Goal: Task Accomplishment & Management: Manage account settings

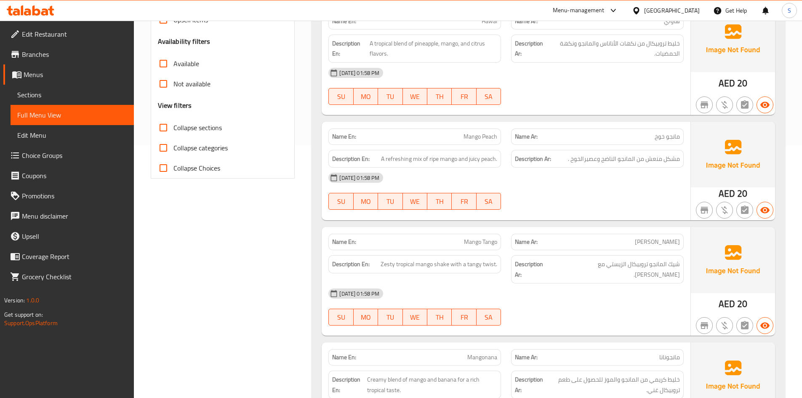
scroll to position [211, 0]
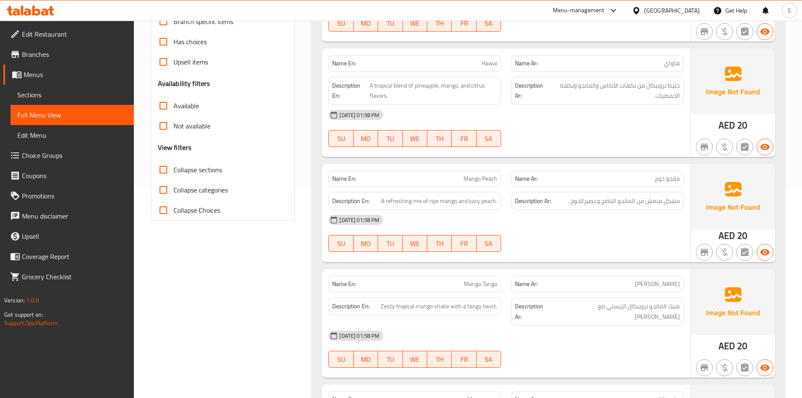
click at [480, 65] on p "Name En: Hawai" at bounding box center [414, 63] width 165 height 9
copy span "Hawai"
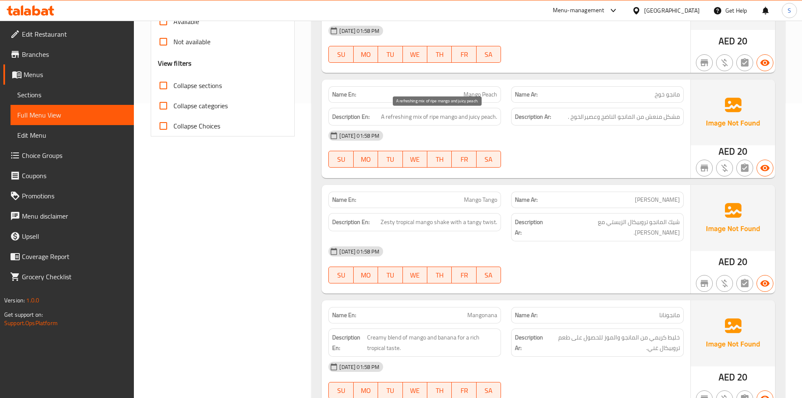
click at [471, 116] on span "A refreshing mix of ripe mango and juicy peach." at bounding box center [439, 117] width 116 height 11
copy span "juicy"
click at [492, 90] on span "Mango Peach" at bounding box center [481, 94] width 34 height 9
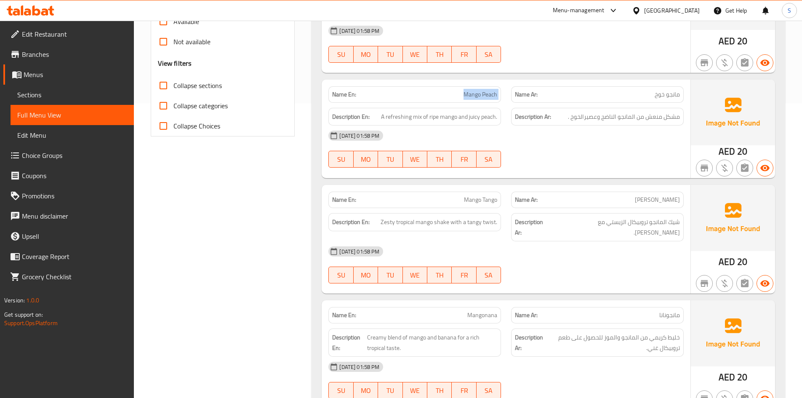
click at [492, 90] on span "Mango Peach" at bounding box center [481, 94] width 34 height 9
copy span "Mango Peach"
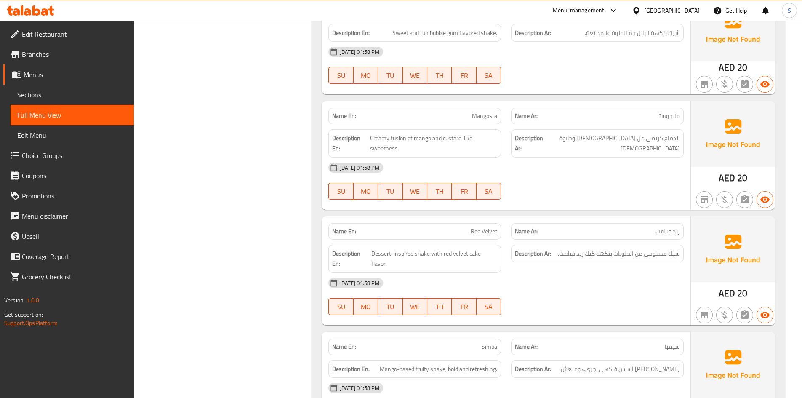
scroll to position [1642, 0]
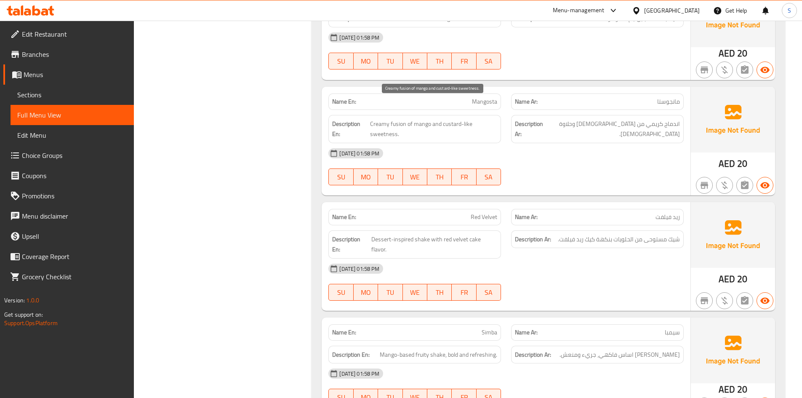
click at [444, 119] on span "Creamy fusion of mango and custard-like sweetness." at bounding box center [433, 129] width 127 height 21
click at [441, 119] on span "Creamy fusion of mango and custard-like sweetness." at bounding box center [433, 129] width 127 height 21
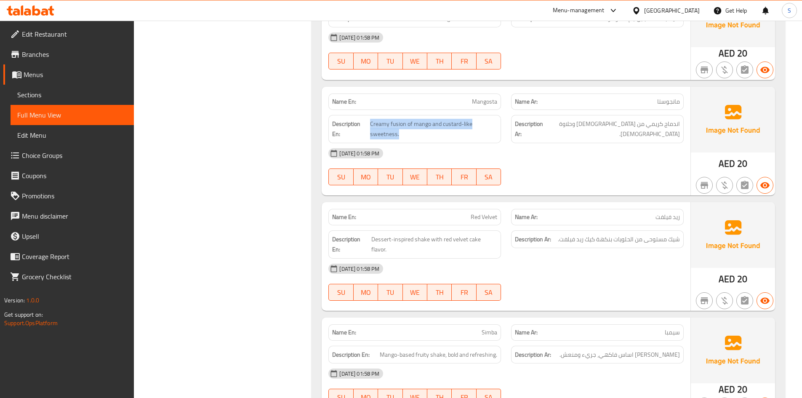
copy span "Creamy fusion of mango and custard-like sweetness."
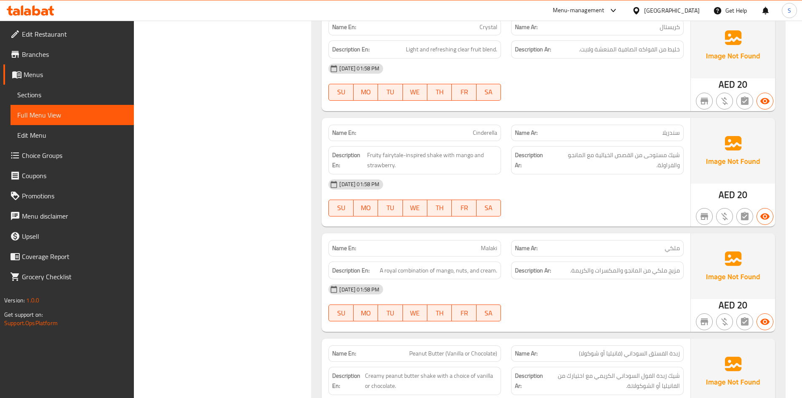
scroll to position [2610, 0]
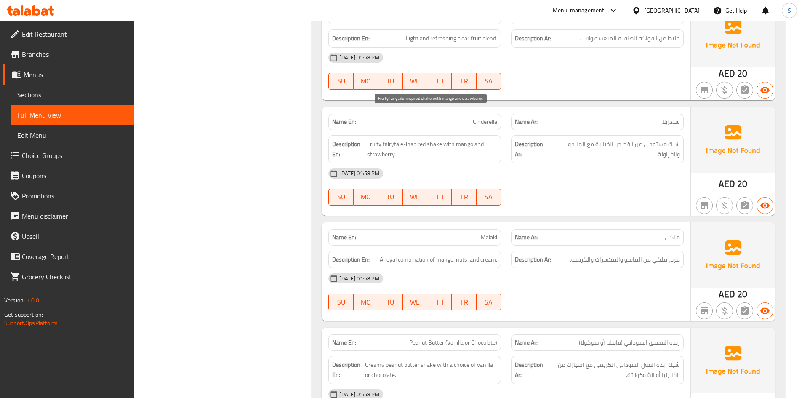
click at [444, 139] on span "Fruity fairytale-inspired shake with mango and strawberry." at bounding box center [432, 149] width 130 height 21
click at [443, 139] on span "Fruity fairytale-inspired shake with mango and strawberry." at bounding box center [432, 149] width 130 height 21
click at [442, 139] on span "Fruity fairytale-inspired shake with mango and strawberry." at bounding box center [432, 149] width 130 height 21
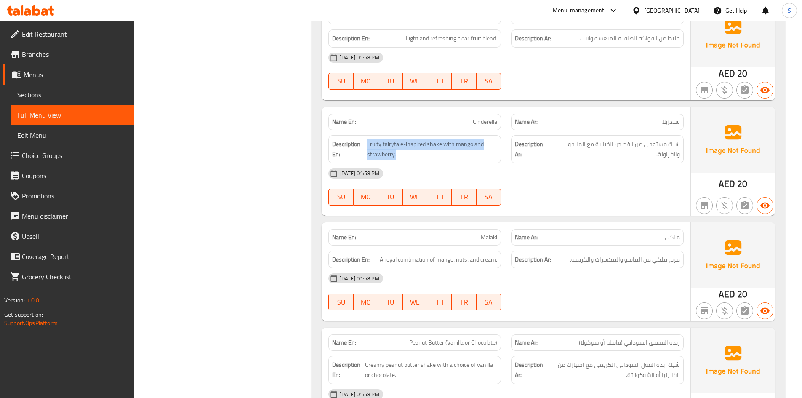
copy span "Fruity fairytale-inspired shake with mango and strawberry."
click at [478, 117] on span "Cinderella" at bounding box center [485, 121] width 24 height 9
copy span "Cinderella"
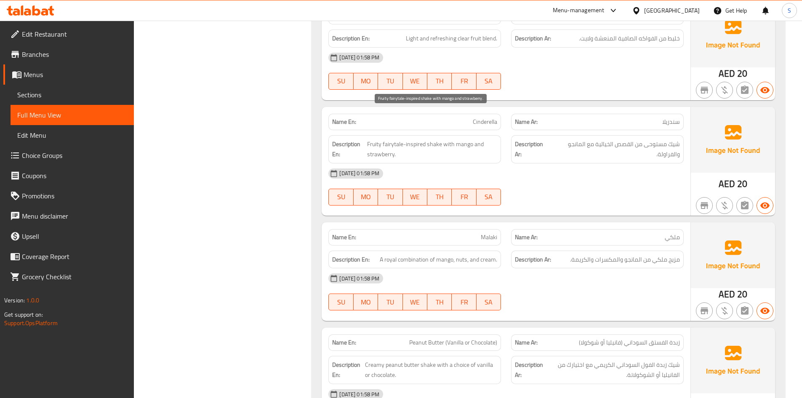
click at [371, 139] on span "Fruity fairytale-inspired shake with mango and strawberry." at bounding box center [432, 149] width 130 height 21
copy span "Fruity"
click at [381, 139] on span "Fruity fairytale-inspired shake with mango and strawberry." at bounding box center [432, 149] width 130 height 21
drag, startPoint x: 402, startPoint y: 114, endPoint x: 366, endPoint y: 114, distance: 35.8
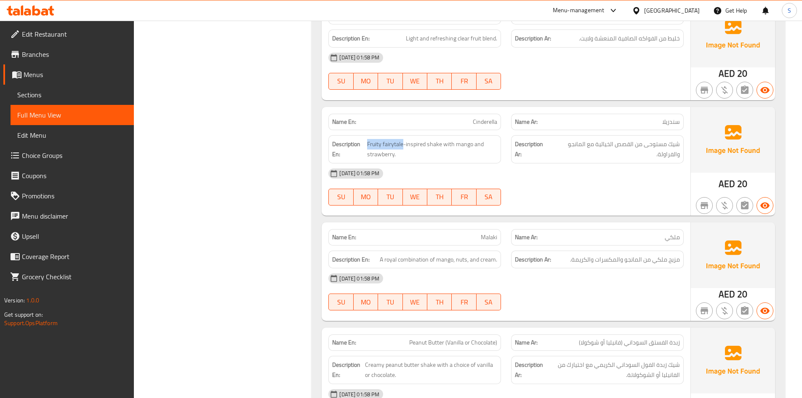
click at [366, 139] on h6 "Description En: Fruity fairytale-inspired shake with mango and strawberry." at bounding box center [414, 149] width 165 height 21
copy span "Fruity fairytale"
drag, startPoint x: 469, startPoint y: 110, endPoint x: 482, endPoint y: 100, distance: 16.2
click at [469, 139] on span "Fruity fairytale-inspired shake with mango and strawberry." at bounding box center [432, 149] width 130 height 21
click at [486, 117] on span "Cinderella" at bounding box center [485, 121] width 24 height 9
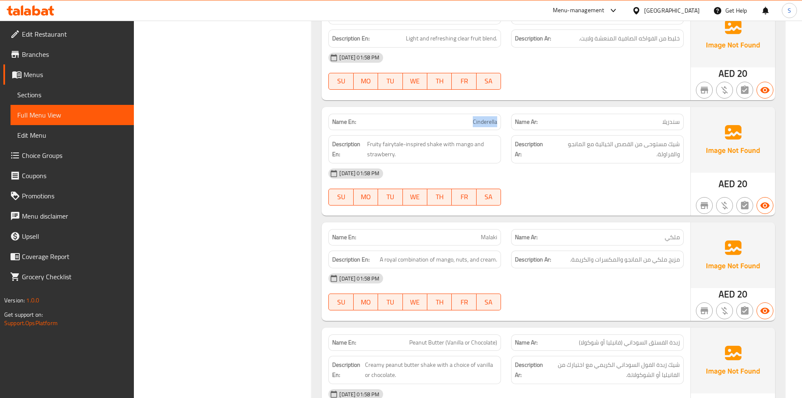
click at [486, 117] on span "Cinderella" at bounding box center [485, 121] width 24 height 9
copy span "Cinderella"
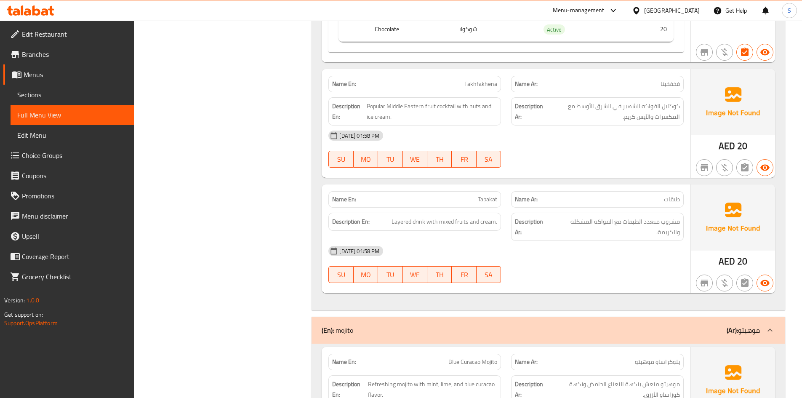
scroll to position [3200, 0]
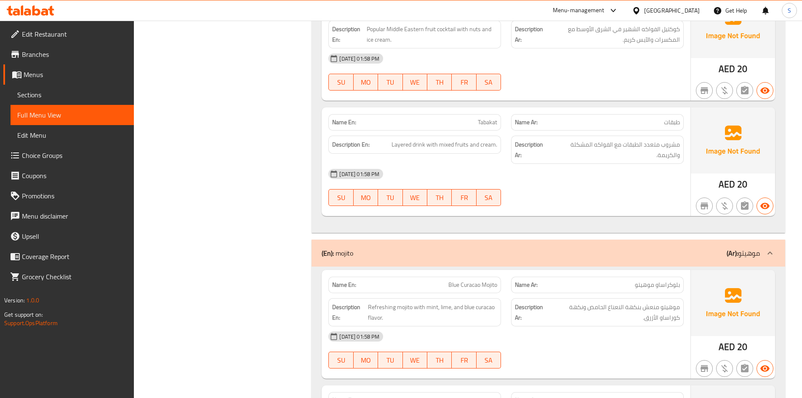
click at [472, 280] on span "Blue Curacao Mojito" at bounding box center [472, 284] width 49 height 9
copy span "Blue Curacao Mojito"
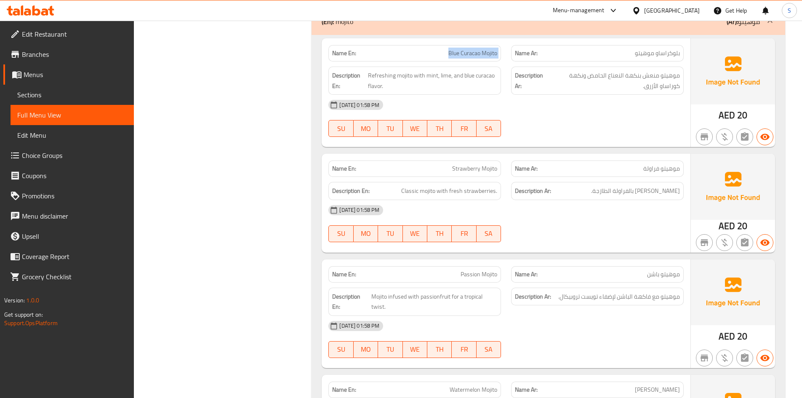
scroll to position [3452, 0]
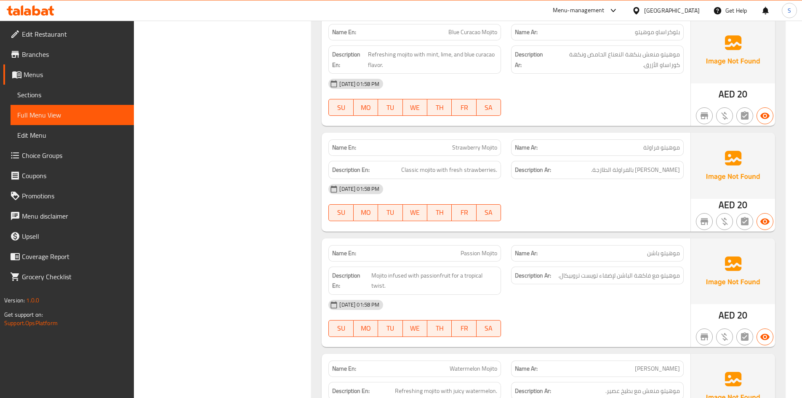
click at [477, 249] on span "Passion Mojito" at bounding box center [479, 253] width 37 height 9
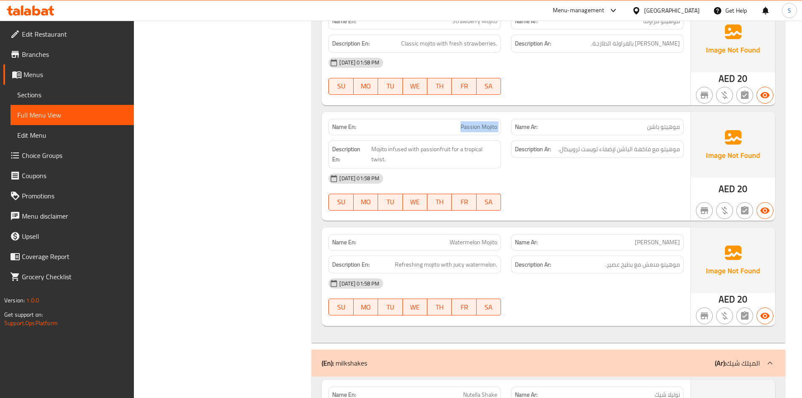
scroll to position [3621, 0]
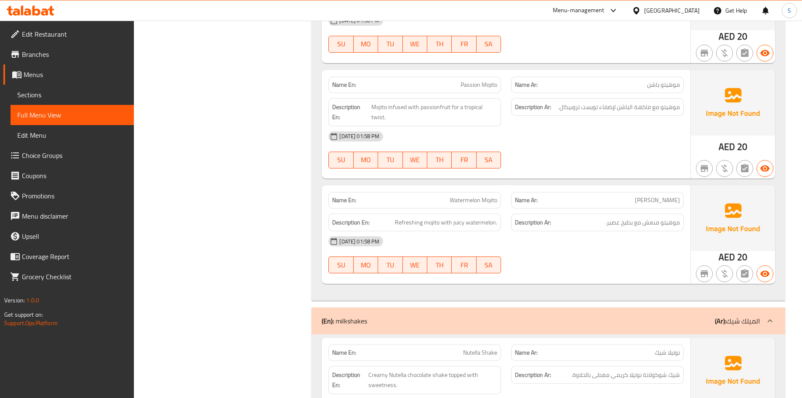
click at [473, 196] on span "Watermelon Mojito" at bounding box center [474, 200] width 48 height 9
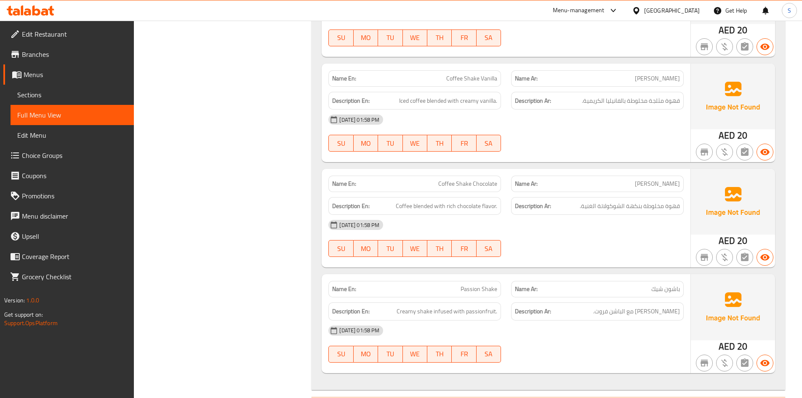
scroll to position [4379, 0]
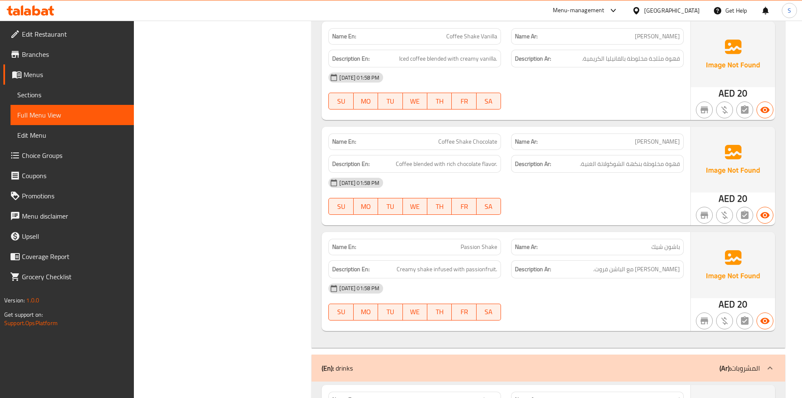
click at [469, 243] on span "Passion Shake" at bounding box center [479, 247] width 37 height 9
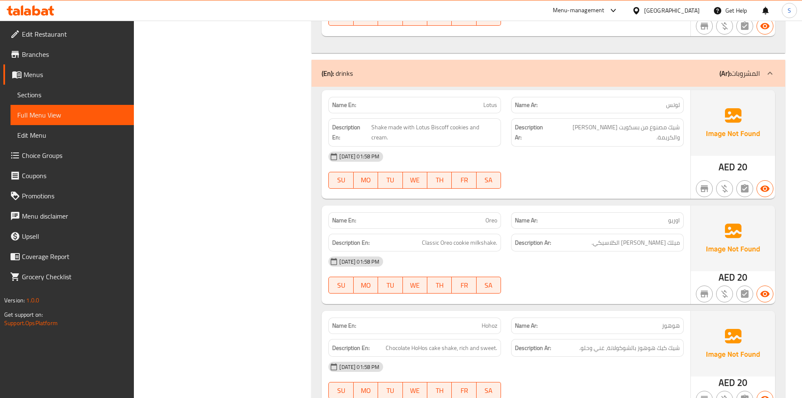
scroll to position [4631, 0]
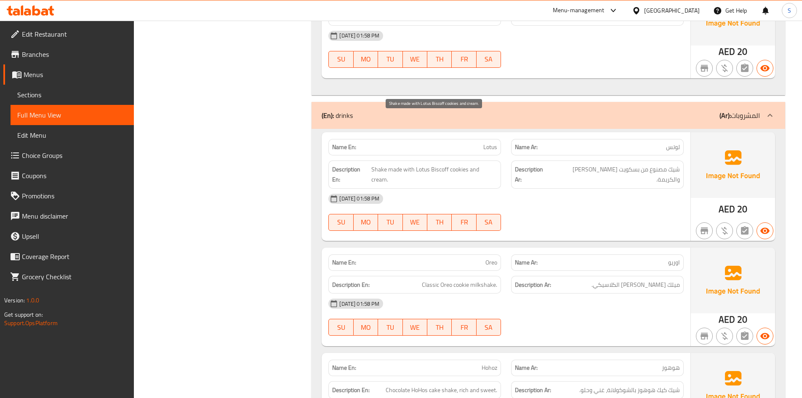
click at [438, 164] on span "Shake made with Lotus Biscoff cookies and cream." at bounding box center [434, 174] width 126 height 21
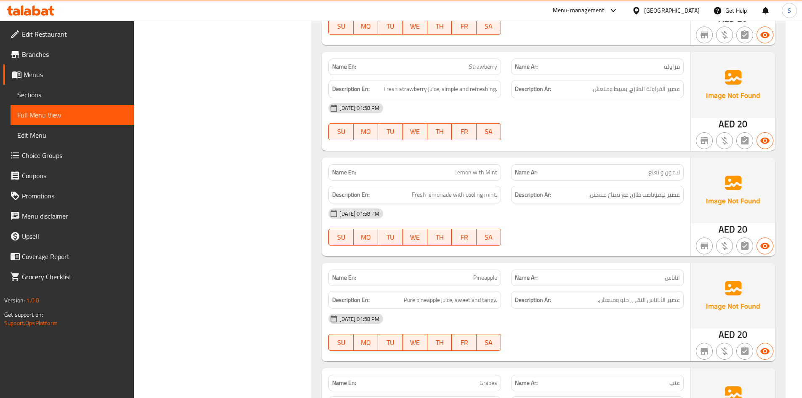
scroll to position [5052, 0]
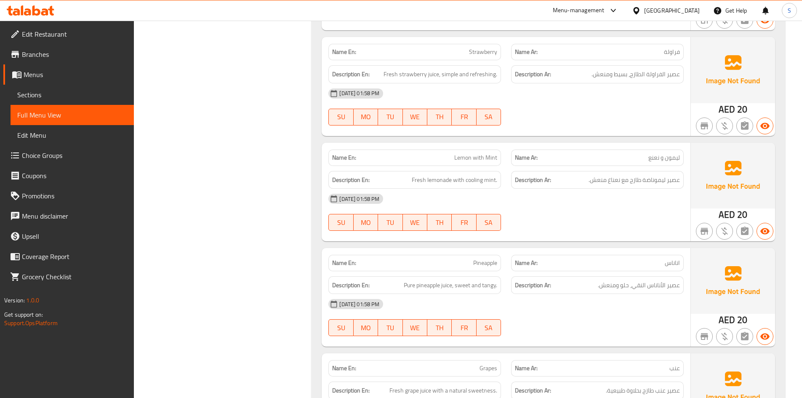
click at [460, 149] on div "Name En: Lemon with Mint" at bounding box center [414, 157] width 173 height 16
click at [455, 175] on span "Fresh lemonade with cooling mint." at bounding box center [454, 180] width 85 height 11
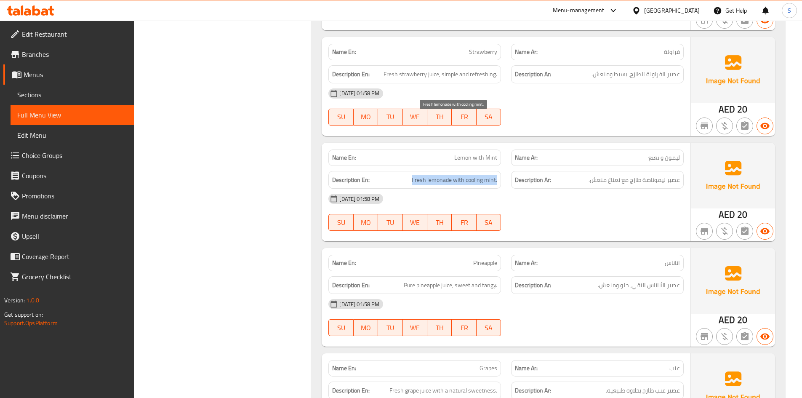
click at [455, 175] on span "Fresh lemonade with cooling mint." at bounding box center [454, 180] width 85 height 11
drag, startPoint x: 233, startPoint y: 254, endPoint x: 240, endPoint y: 251, distance: 7.5
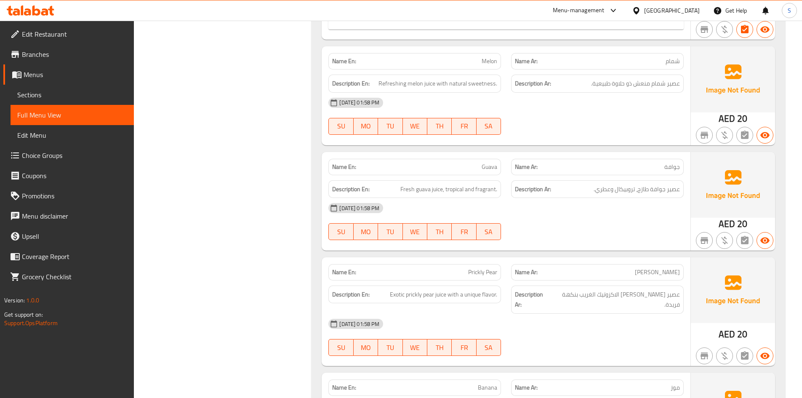
scroll to position [5894, 0]
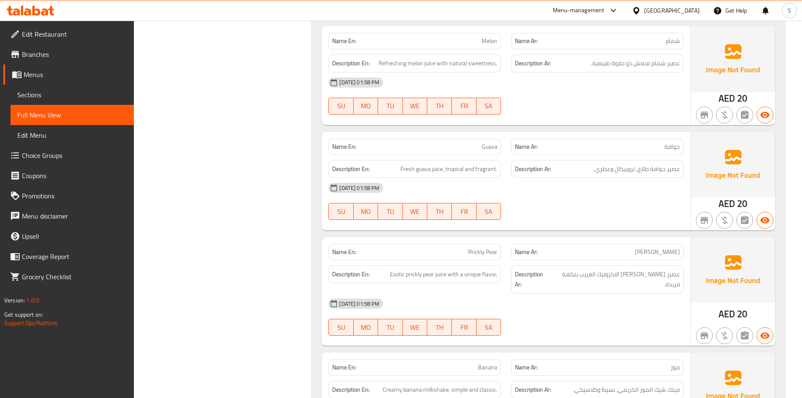
click at [460, 265] on div "Description En: Exotic prickly pear juice with a unique flavor." at bounding box center [414, 274] width 173 height 18
click at [481, 248] on span "Prickly Pear" at bounding box center [482, 252] width 29 height 9
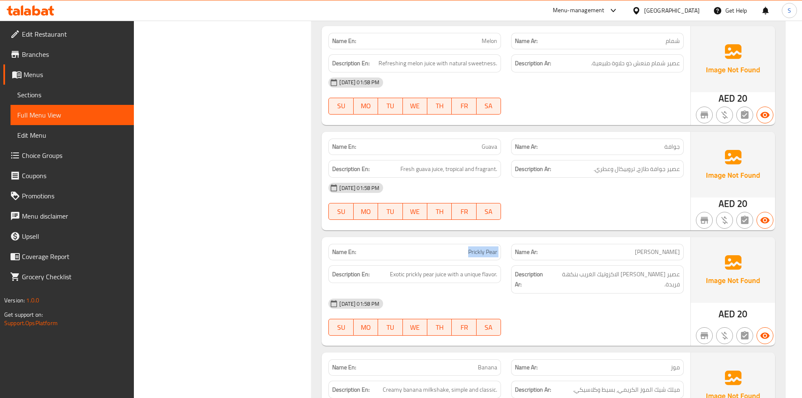
click at [481, 248] on span "Prickly Pear" at bounding box center [482, 252] width 29 height 9
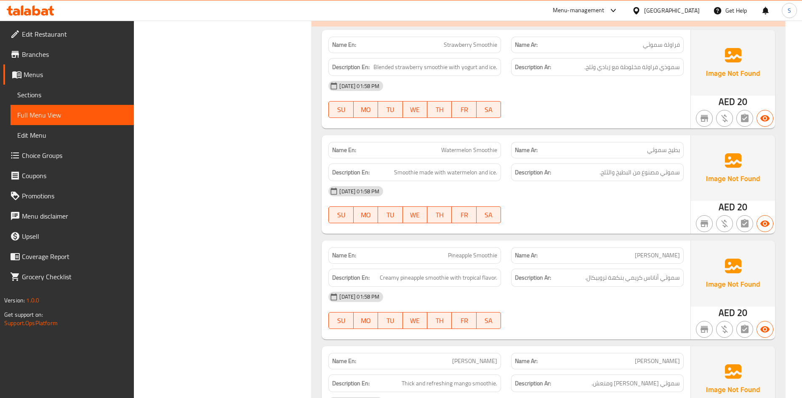
scroll to position [6475, 0]
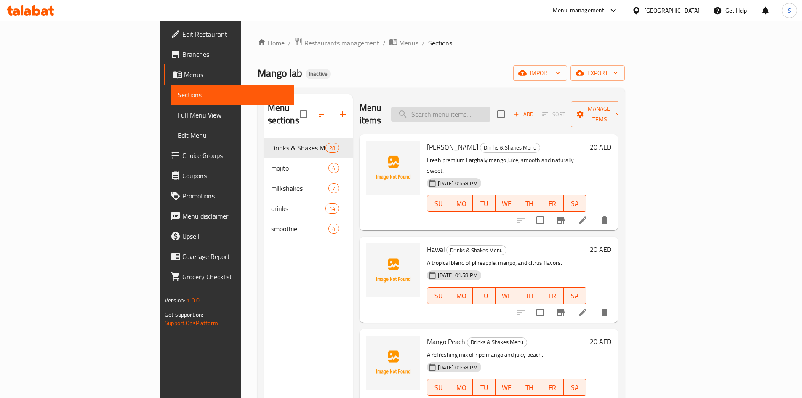
click at [487, 111] on input "search" at bounding box center [440, 114] width 99 height 15
paste input "Hawai"
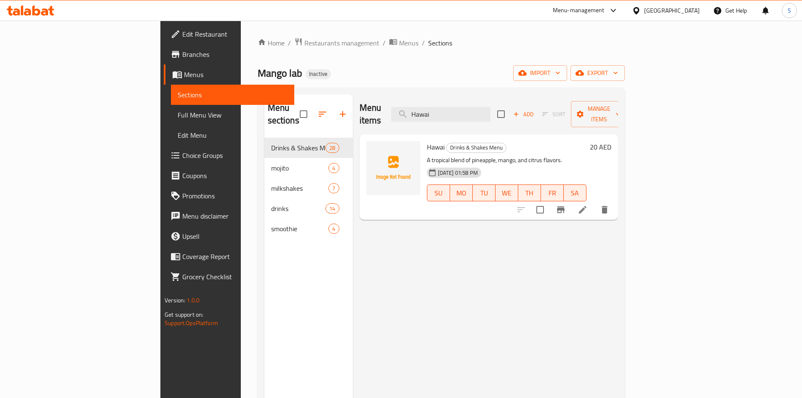
click at [532, 97] on div "Menu items Hawai Add Sort Manage items" at bounding box center [489, 114] width 259 height 40
click at [490, 107] on input "Hawai" at bounding box center [440, 114] width 99 height 15
paste input "Mango Peach"
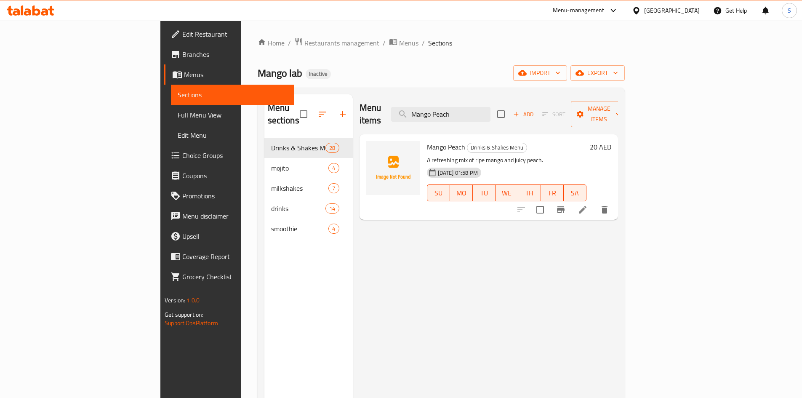
click at [476, 134] on div "Mango Peach Drinks & Shakes Menu A refreshing mix of ripe mango and juicy peach…" at bounding box center [489, 176] width 259 height 85
click at [476, 113] on input "Mango Peach" at bounding box center [440, 114] width 99 height 15
paste input "Cinderella"
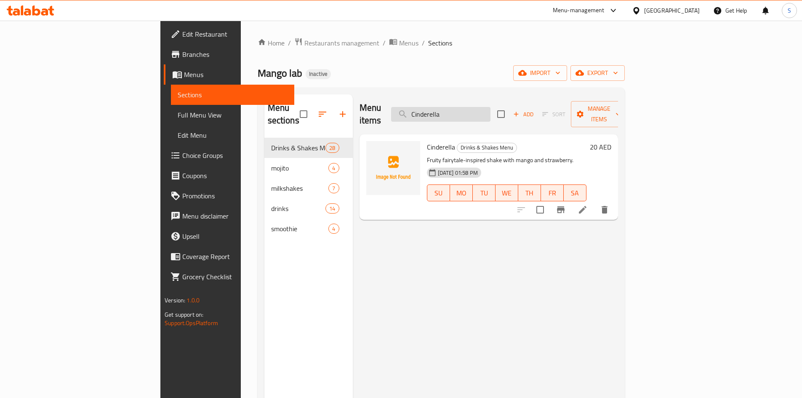
click at [490, 107] on input "Cinderella" at bounding box center [440, 114] width 99 height 15
paste input "Blue Curacao Mojito"
click at [489, 107] on input "Blue Curacao Mojito" at bounding box center [440, 114] width 99 height 15
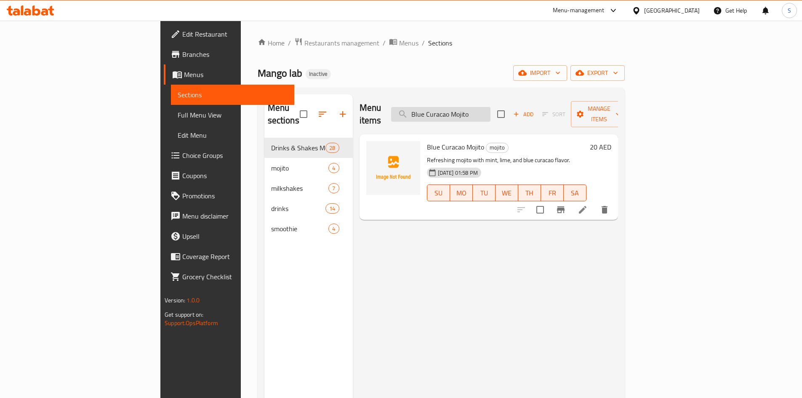
click at [488, 107] on input "Blue Curacao Mojito" at bounding box center [440, 114] width 99 height 15
paste input "Passion Mojito"
click at [490, 107] on input "Blue CPassion Mojitouracao Mojito" at bounding box center [440, 114] width 99 height 15
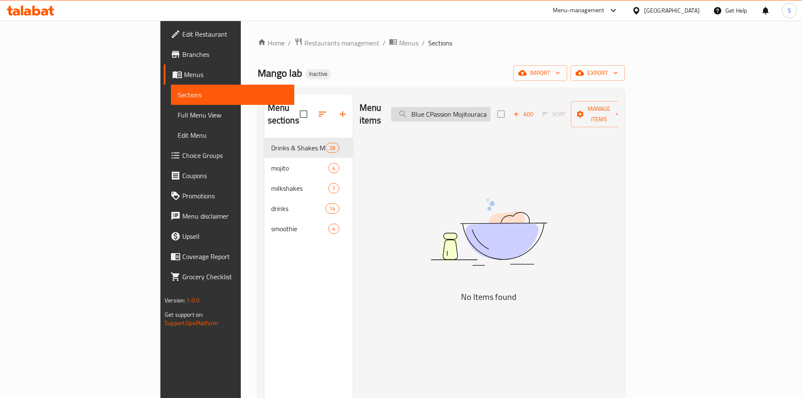
click at [490, 107] on input "Blue CPassion Mojitouracao Mojito" at bounding box center [440, 114] width 99 height 15
paste input "Passion"
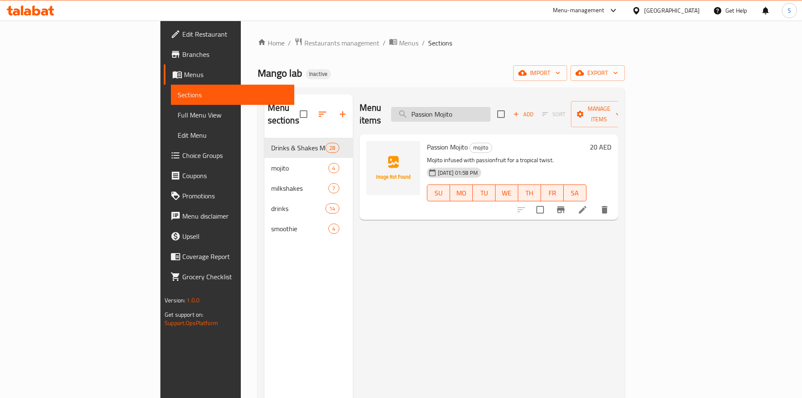
click at [490, 107] on input "Passion Mojito" at bounding box center [440, 114] width 99 height 15
paste input "Watermel"
click at [490, 107] on input "Watermelon Mojito" at bounding box center [440, 114] width 99 height 15
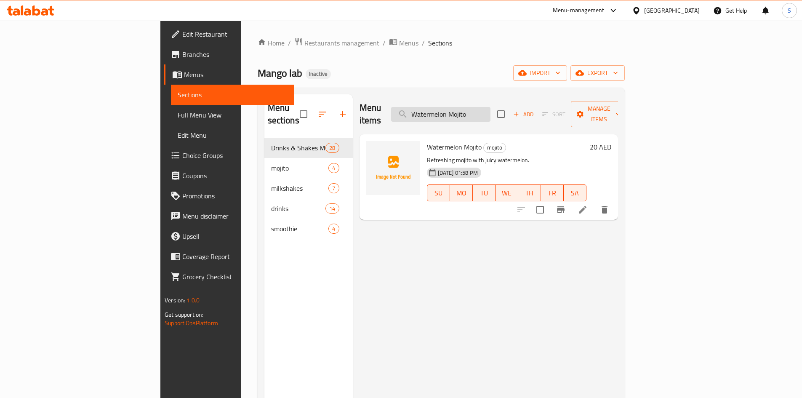
click at [490, 107] on input "Watermelon Mojito" at bounding box center [440, 114] width 99 height 15
paste input "Passion Shake"
click at [490, 107] on input "Passion Shake" at bounding box center [440, 114] width 99 height 15
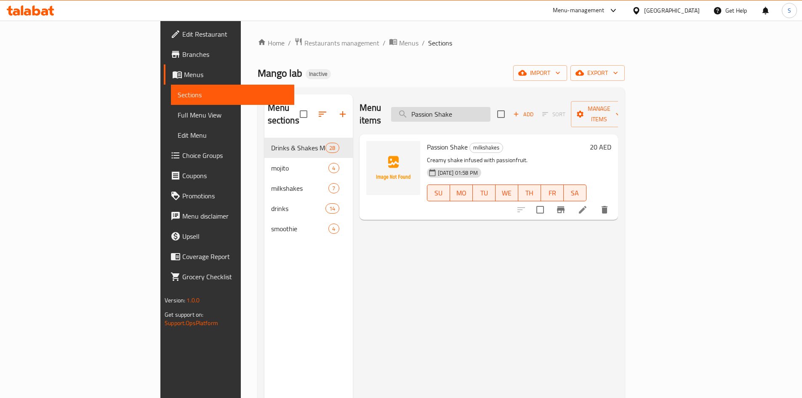
click at [490, 107] on input "Passion Shake" at bounding box center [440, 114] width 99 height 15
paste input "Biscoff"
click at [490, 110] on input "Biscoff" at bounding box center [440, 114] width 99 height 15
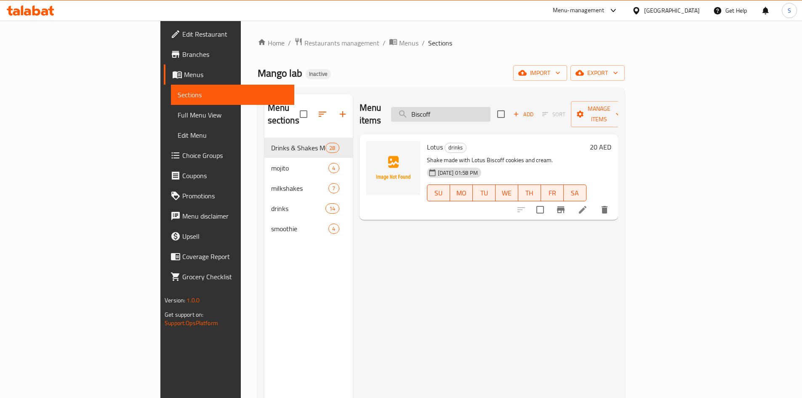
paste input "Lemon with Mint"
click at [477, 107] on input "Lemon with Mint" at bounding box center [440, 114] width 99 height 15
paste input "Prickly Pear"
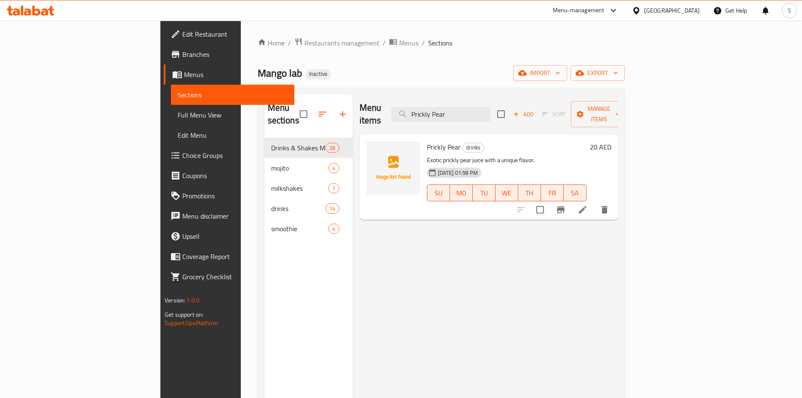
type input "Prickly Pear"
click at [459, 79] on div "Mango lab Inactive import export" at bounding box center [441, 73] width 367 height 16
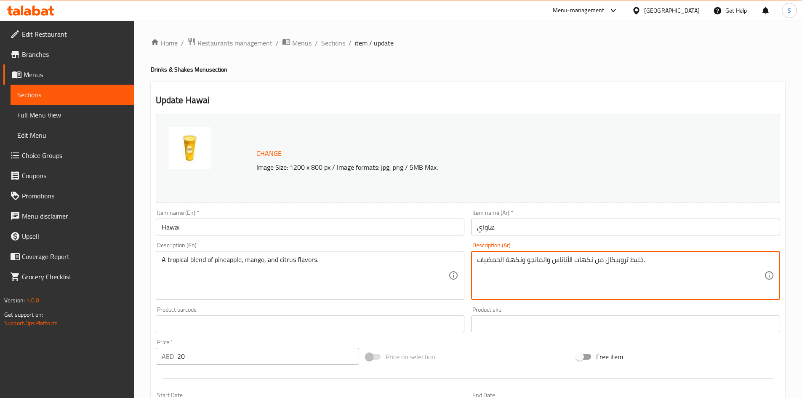
drag, startPoint x: 522, startPoint y: 252, endPoint x: 507, endPoint y: 258, distance: 16.1
type textarea "خليط تروبيكال من نكهات الأناناس والمانجو و الحمضيات."
click at [513, 227] on input "هاواي" at bounding box center [625, 227] width 309 height 17
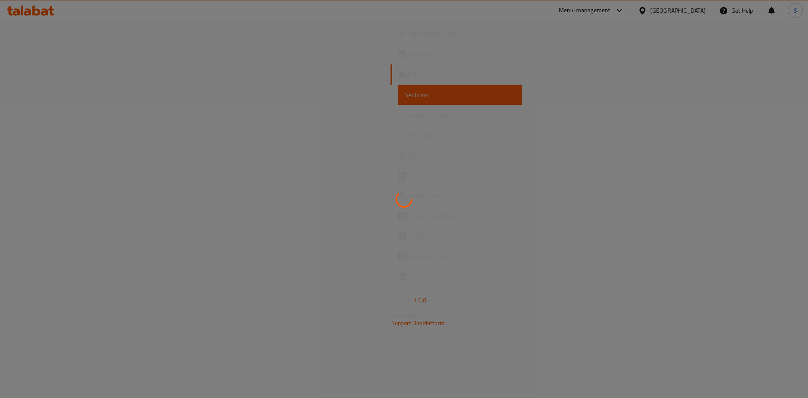
click at [504, 152] on div at bounding box center [404, 199] width 808 height 398
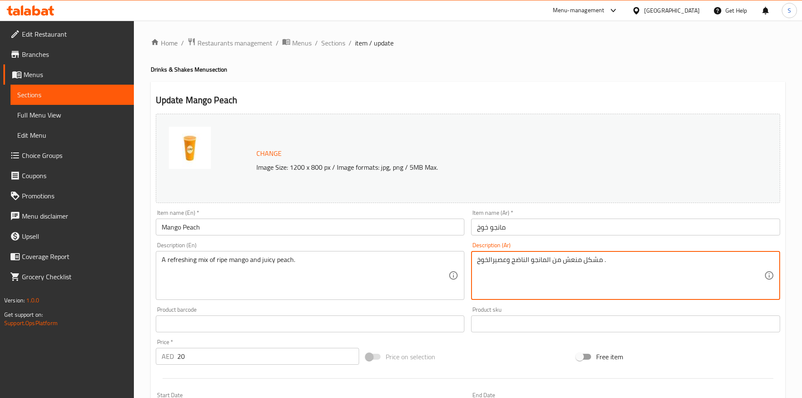
drag, startPoint x: 507, startPoint y: 259, endPoint x: 491, endPoint y: 259, distance: 15.6
click at [489, 260] on textarea "مشكل منعش من المانجو الناضج ولخوخ ." at bounding box center [620, 276] width 287 height 40
click at [503, 282] on textarea "مشكل منعش من المانجو الناضج وخوخ ." at bounding box center [620, 276] width 287 height 40
click at [551, 270] on textarea "مشكل منعش من المانجو الناضج وخوخ ." at bounding box center [620, 276] width 287 height 40
paste textarea "جوسي"
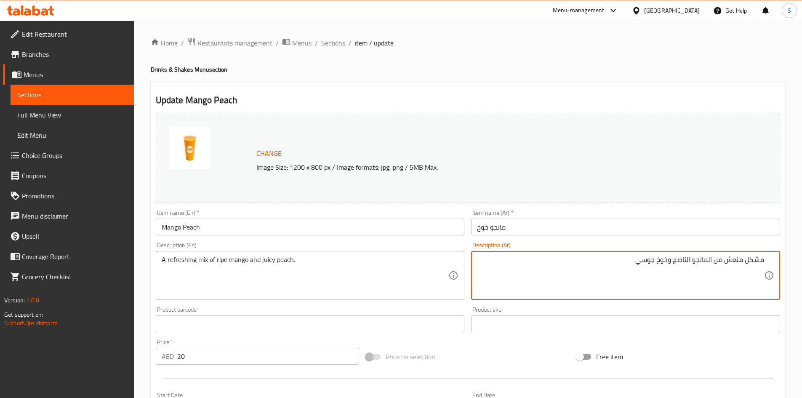
type textarea "مشكل منعش من المانجو الناضج وخوخ جوسي"
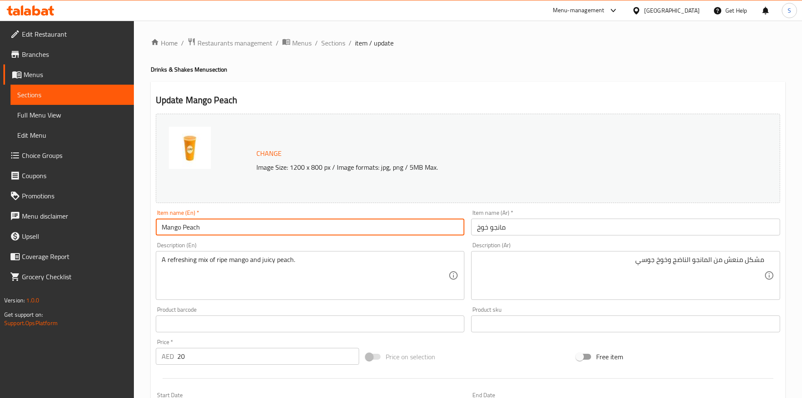
click at [361, 231] on input "Mango Peach" at bounding box center [310, 227] width 309 height 17
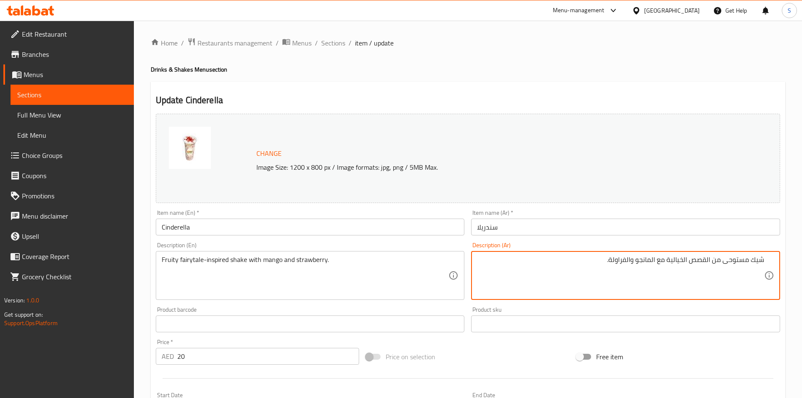
drag, startPoint x: 712, startPoint y: 260, endPoint x: 666, endPoint y: 261, distance: 45.5
click at [666, 261] on textarea "شيك مستوحى من القصص الخيالية مع المانجو والفراولة." at bounding box center [620, 276] width 287 height 40
drag, startPoint x: 712, startPoint y: 260, endPoint x: 671, endPoint y: 261, distance: 41.7
click at [671, 261] on textarea "شيك مستوحى من فروتى فيريتيل مع المانجو والفراولة." at bounding box center [620, 276] width 287 height 40
type textarea "شيك مستوحى من فروتى فيريتيل مع المانجو والفراولة."
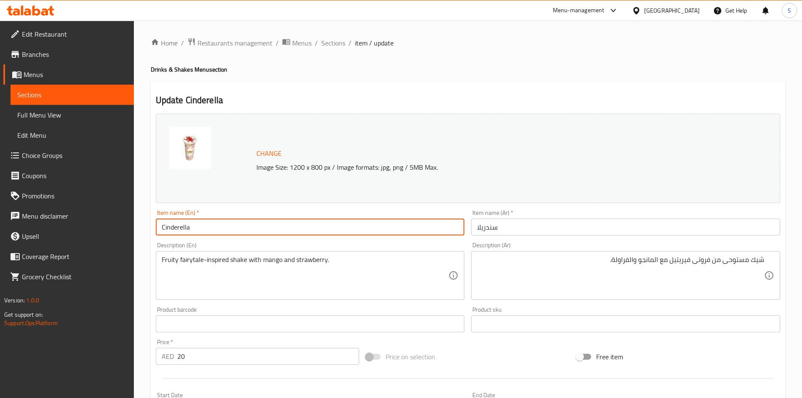
click at [222, 230] on input "Cinderella" at bounding box center [310, 227] width 309 height 17
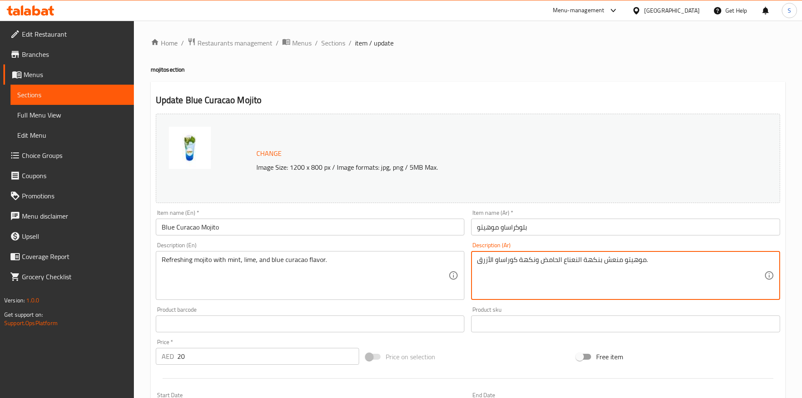
drag, startPoint x: 599, startPoint y: 259, endPoint x: 581, endPoint y: 260, distance: 18.1
click at [560, 260] on textarea "موهيتو منعش بالنعناع الحامض ونكهة كوراساو الأزرق." at bounding box center [620, 276] width 287 height 40
click at [564, 259] on textarea "موهيتو منعش بالنعناع الحامض ونكهة كوراساو الأزرق." at bounding box center [620, 276] width 287 height 40
click at [542, 231] on input "بلوكراساو موهيتو" at bounding box center [625, 227] width 309 height 17
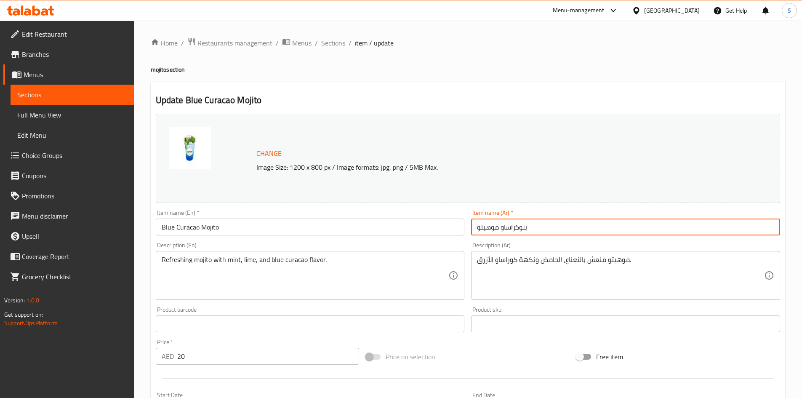
drag, startPoint x: 502, startPoint y: 228, endPoint x: 552, endPoint y: 227, distance: 50.5
click at [552, 227] on input "بلوكراساو موهيتو" at bounding box center [625, 227] width 309 height 17
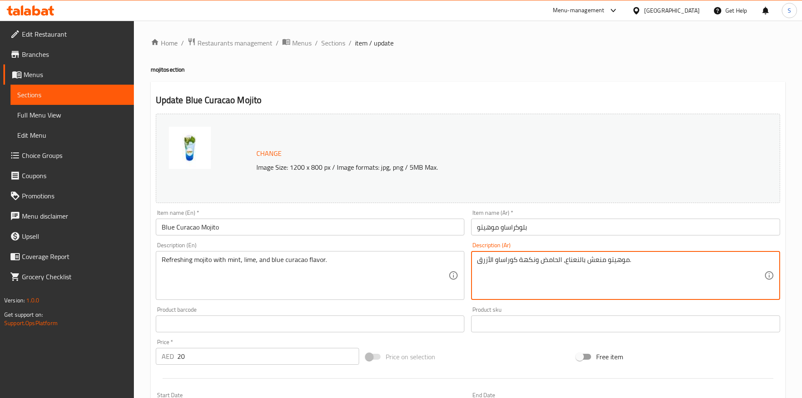
drag, startPoint x: 517, startPoint y: 259, endPoint x: 467, endPoint y: 259, distance: 49.3
paste textarea "بلوكراساو"
type textarea "موهيتو منعش بالنعناع، الحامض ونكهة بلوكراساو."
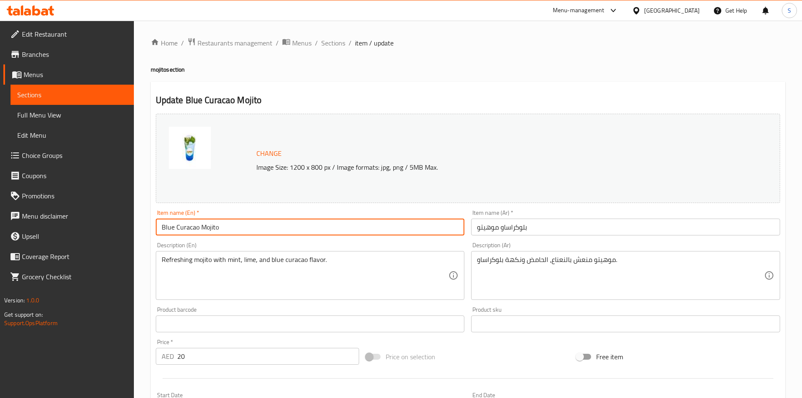
click at [393, 226] on input "Blue Curacao Mojito" at bounding box center [310, 227] width 309 height 17
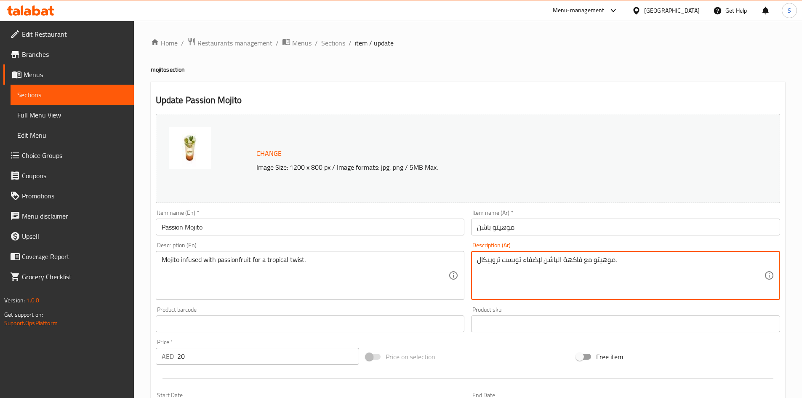
click at [586, 261] on textarea "موهيتو مع فاكهة الباشن لإضفاء تويست تروبيكال." at bounding box center [620, 276] width 287 height 40
drag, startPoint x: 582, startPoint y: 257, endPoint x: 558, endPoint y: 260, distance: 23.8
click at [558, 260] on textarea "موهيتو مملوء بفاكهة الباشن لإضفاء تويست تروبيكال." at bounding box center [620, 276] width 287 height 40
click at [564, 256] on textarea "موهيتو مملوء بفاكهة الباشن لإضفاء تويست تروبيكال." at bounding box center [620, 276] width 287 height 40
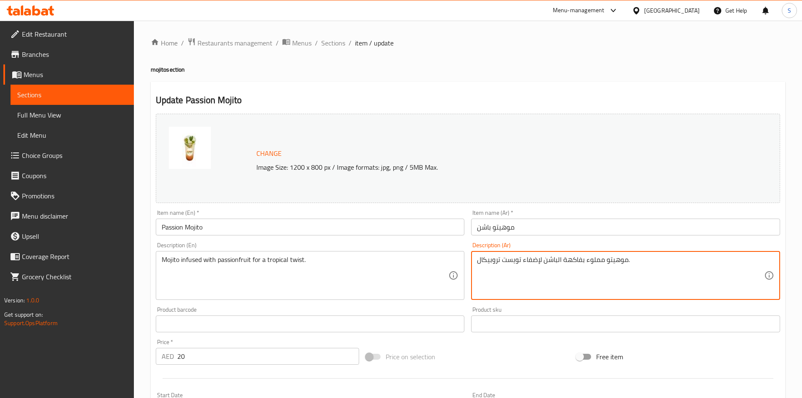
click at [561, 259] on textarea "موهيتو مملوء بفاكهة الباشن لإضفاء تويست تروبيكال." at bounding box center [620, 276] width 287 height 40
drag, startPoint x: 581, startPoint y: 261, endPoint x: 562, endPoint y: 259, distance: 19.0
click at [562, 259] on textarea "موهيتو مملوء بفاكهةالباشن لإضفاء تويست تروبيكال." at bounding box center [620, 276] width 287 height 40
click at [541, 262] on textarea "موهيتو مملوء بالباشن لإضفاء تويست تروبيكال." at bounding box center [620, 276] width 287 height 40
type textarea "موهيتو مملوء بالباشن فروت لإضفاء تويست تروبيكال."
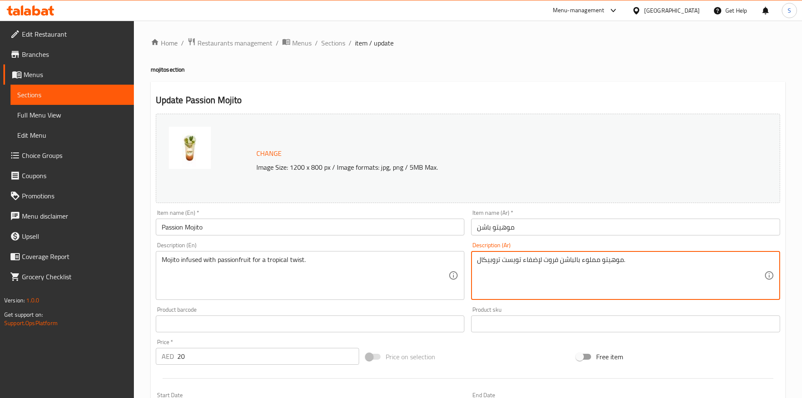
drag, startPoint x: 315, startPoint y: 220, endPoint x: 310, endPoint y: 222, distance: 5.9
click at [315, 220] on input "Passion Mojito" at bounding box center [310, 227] width 309 height 17
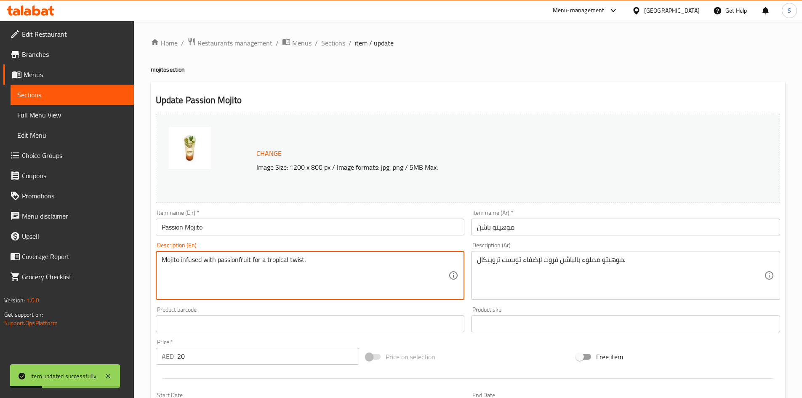
click at [283, 257] on textarea "Mojito infused with passionfruit for a tropical twist." at bounding box center [305, 276] width 287 height 40
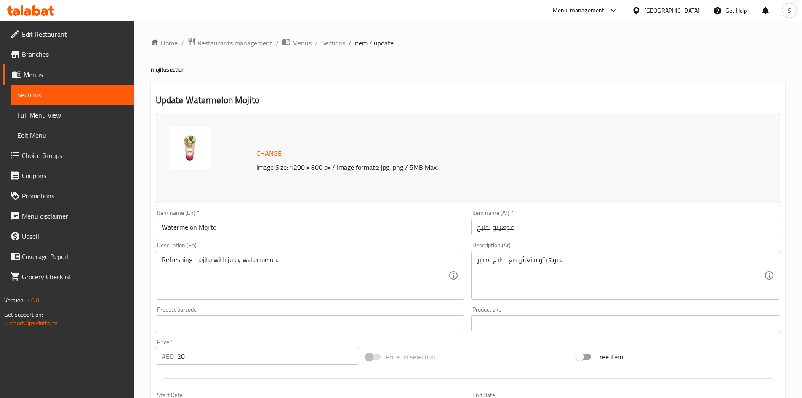
click at [538, 248] on div "Description (Ar) موهيتو منعش مع بطيخ عصير. Description (Ar)" at bounding box center [625, 271] width 309 height 58
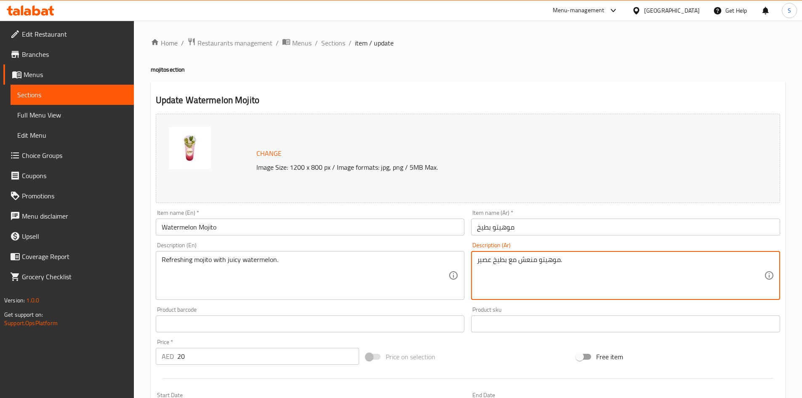
click at [489, 260] on textarea "موهيتو منعش مع بطيخ عصير." at bounding box center [620, 276] width 287 height 40
paste textarea "وسي"
type textarea "موهيتو منعش مع بطيخ [PERSON_NAME] ."
click at [384, 226] on input "Watermelon Mojito" at bounding box center [310, 227] width 309 height 17
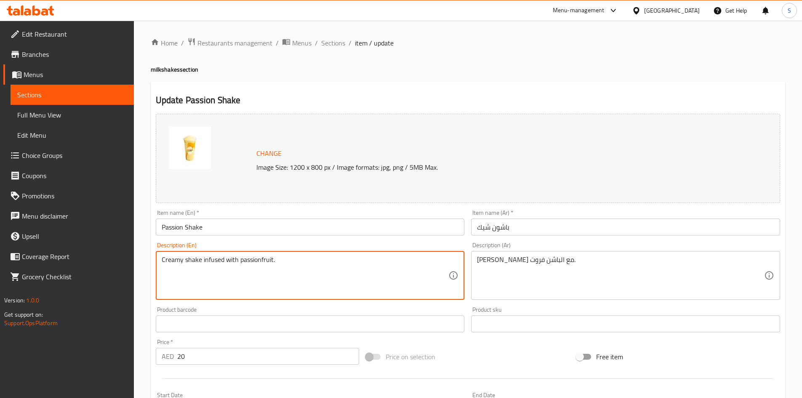
click at [211, 260] on textarea "Creamy shake infused with passionfruit." at bounding box center [305, 276] width 287 height 40
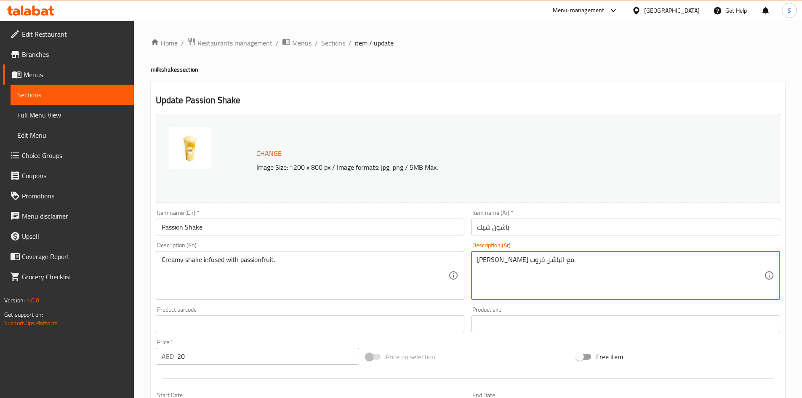
click at [515, 261] on textarea "شيك كريمي مع الباشن فروت." at bounding box center [620, 276] width 287 height 40
click at [518, 261] on textarea "شيك كريمي مع الباشن فروت." at bounding box center [620, 276] width 287 height 40
paste textarea "ملوء"
type textarea "شيك كريمي مملوء بالباشن فروت."
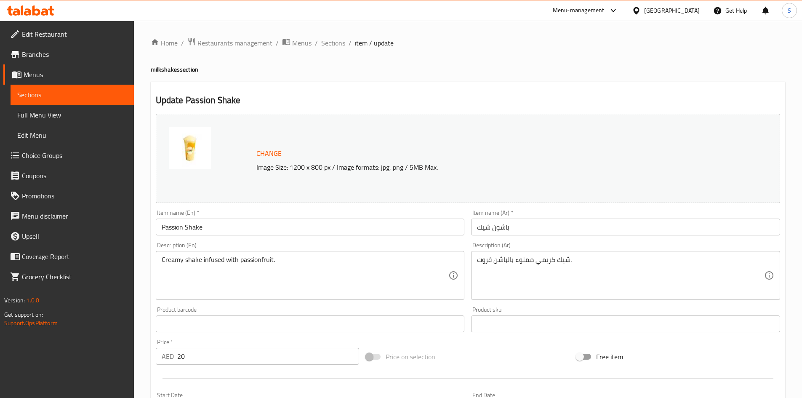
click at [538, 216] on div "Item name (Ar)   * باشون شيك Item name (Ar) *" at bounding box center [625, 223] width 309 height 26
click at [533, 227] on input "باشون شيك" at bounding box center [625, 227] width 309 height 17
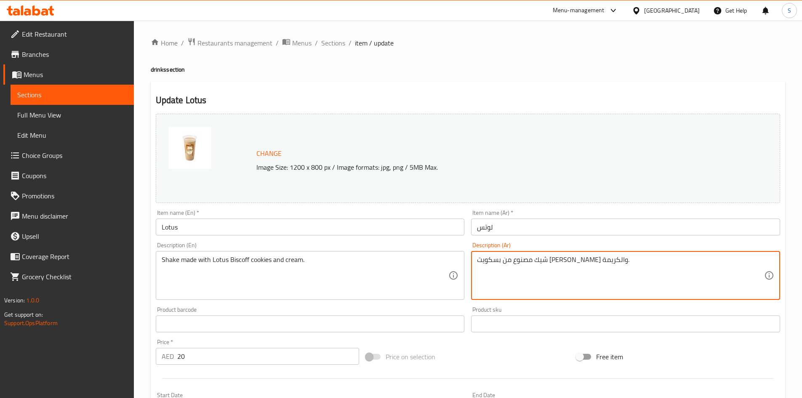
click at [551, 256] on textarea "شيك مصنوع من بسكويت [PERSON_NAME] والكريمة." at bounding box center [620, 276] width 287 height 40
paste textarea
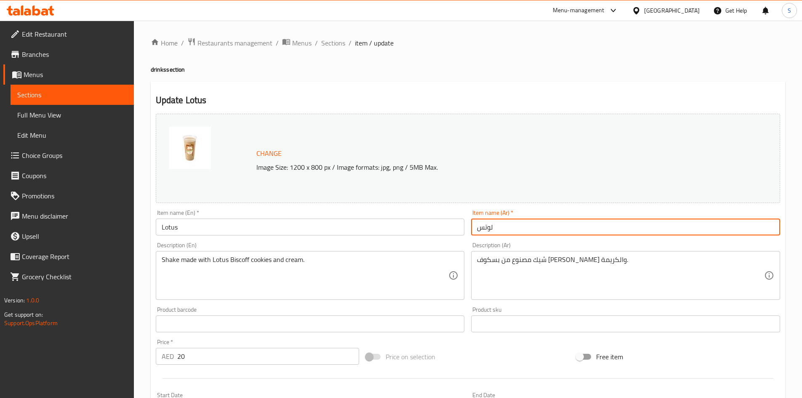
click at [524, 228] on input "لوتس" at bounding box center [625, 227] width 309 height 17
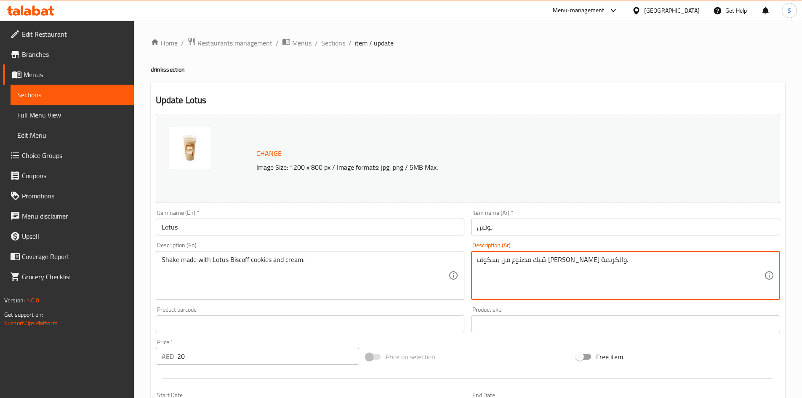
click at [529, 259] on textarea "شيك مصنوع من بسكوف [PERSON_NAME] والكريمة." at bounding box center [620, 276] width 287 height 40
click at [543, 259] on textarea "شيك مصنوع من بسكوف كوكيز والكريمة." at bounding box center [620, 276] width 287 height 40
click at [545, 261] on textarea "شيك مصنوع من بسكوف كوكيز والكريمة." at bounding box center [620, 276] width 287 height 40
paste textarea "لوتس"
type textarea "شيك مصنوع من لوتس بسكوف كوكيز والكريمة."
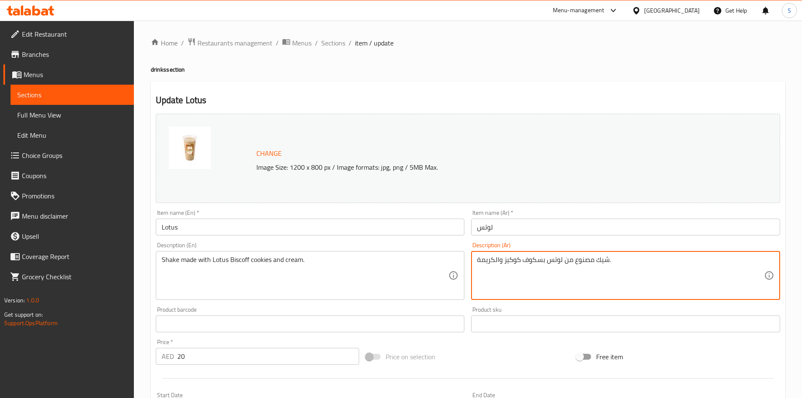
click at [321, 227] on input "Lotus" at bounding box center [310, 227] width 309 height 17
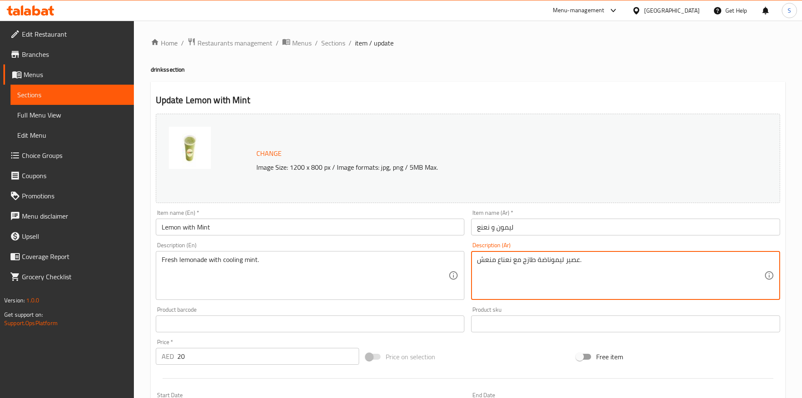
click at [578, 259] on textarea "عصير ليموناضة طازج مع نعناع منعش." at bounding box center [620, 276] width 287 height 40
click at [576, 259] on textarea "عصير ليموناضة طازج مع نعناع منعش." at bounding box center [620, 276] width 287 height 40
type textarea "ليموناضة طازج مع نعناع منعش."
click at [570, 222] on input "ليمون و نعنع" at bounding box center [625, 227] width 309 height 17
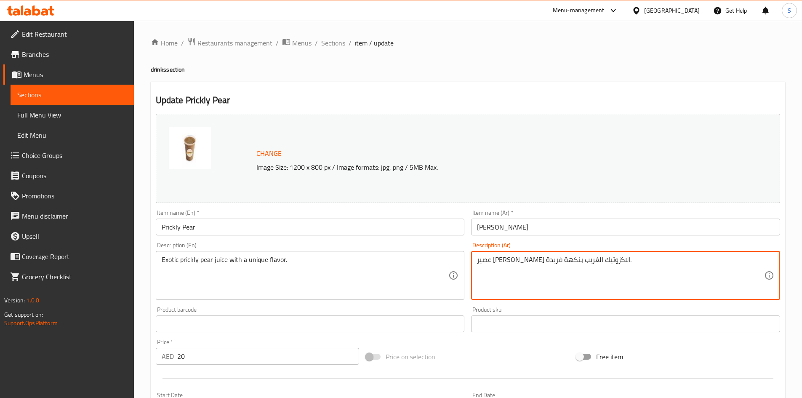
drag, startPoint x: 562, startPoint y: 262, endPoint x: 515, endPoint y: 262, distance: 46.3
click at [526, 259] on textarea "عصير تين شوكي الاكزوتيك الغريب بنكهة فريدة." at bounding box center [620, 276] width 287 height 40
type textarea "عصير [PERSON_NAME] الاكزوتيك بنكهة فريدة."
click at [535, 232] on input "تين شوكي" at bounding box center [625, 227] width 309 height 17
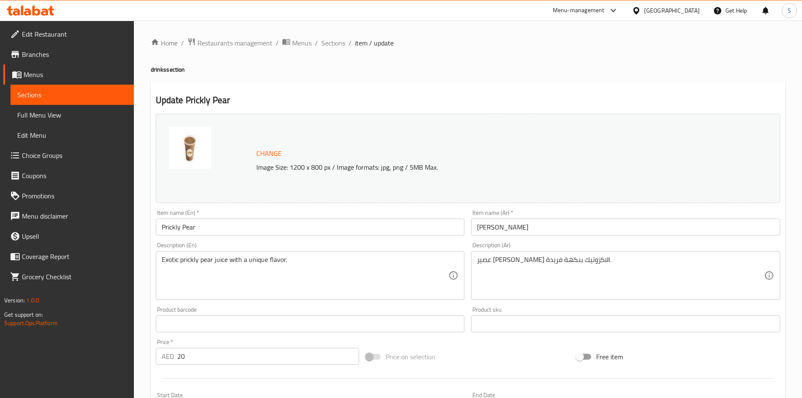
click at [218, 228] on input "Prickly Pear" at bounding box center [310, 227] width 309 height 17
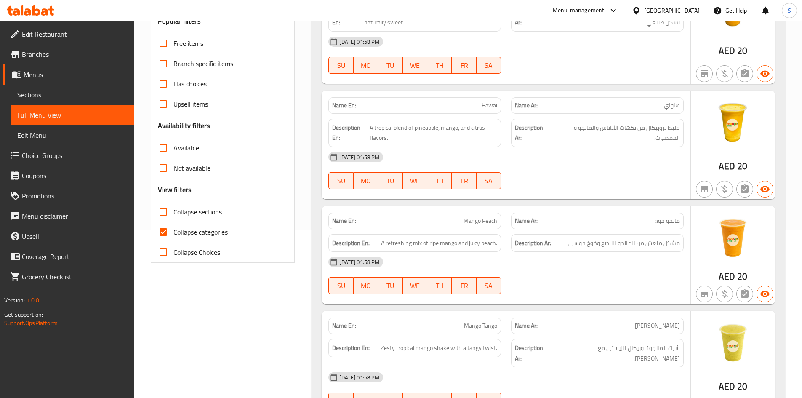
click at [180, 236] on span "Collapse categories" at bounding box center [200, 232] width 54 height 10
click at [173, 236] on input "Collapse categories" at bounding box center [163, 232] width 20 height 20
checkbox input "false"
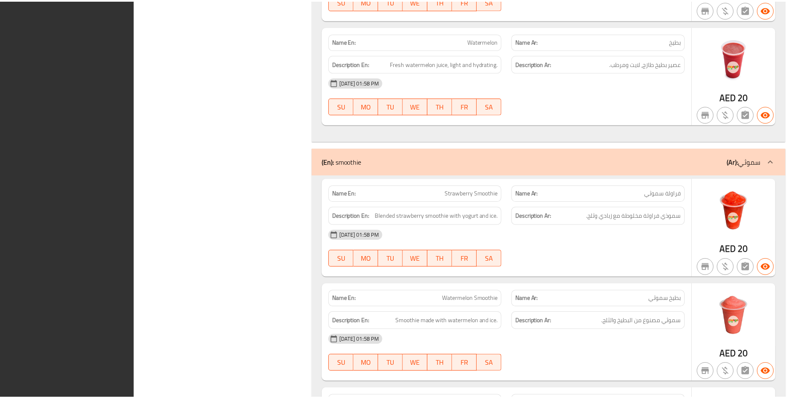
scroll to position [6462, 0]
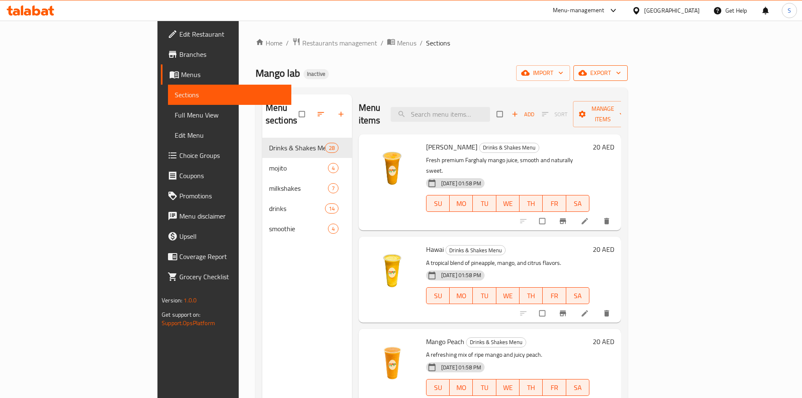
click at [621, 72] on span "export" at bounding box center [600, 73] width 41 height 11
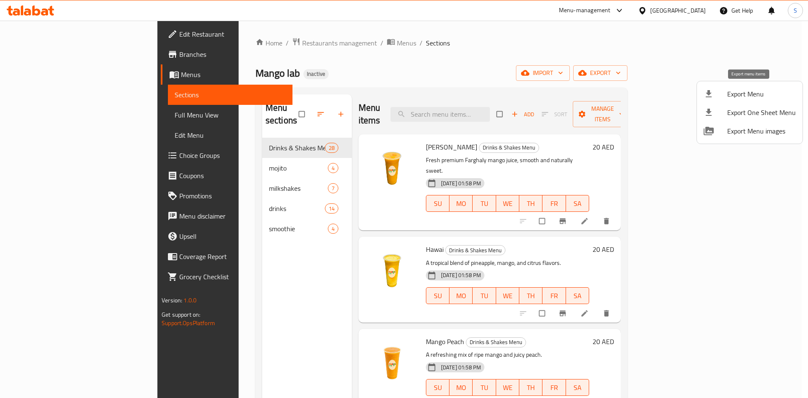
click at [726, 94] on div at bounding box center [716, 94] width 24 height 10
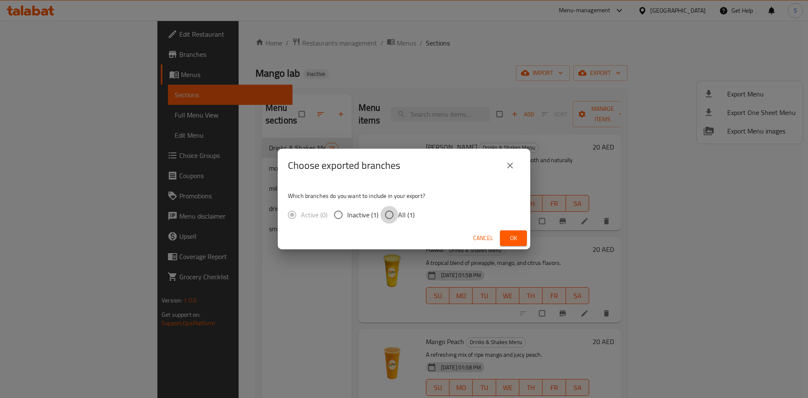
click at [395, 218] on input "All (1)" at bounding box center [390, 215] width 18 height 18
radio input "true"
click at [524, 237] on button "Ok" at bounding box center [513, 238] width 27 height 16
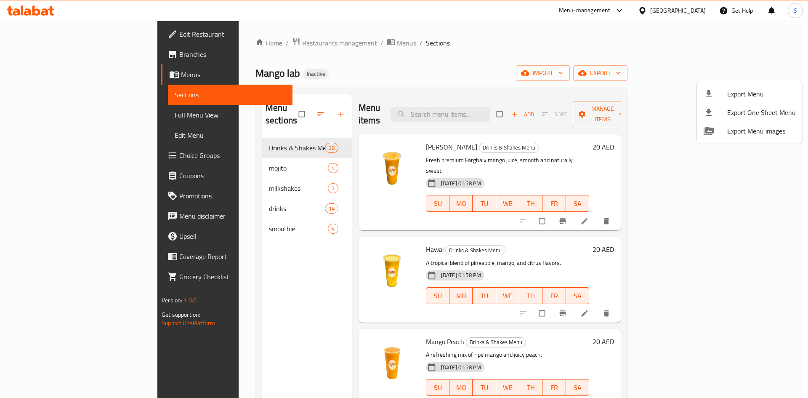
click at [48, 35] on div at bounding box center [404, 199] width 808 height 398
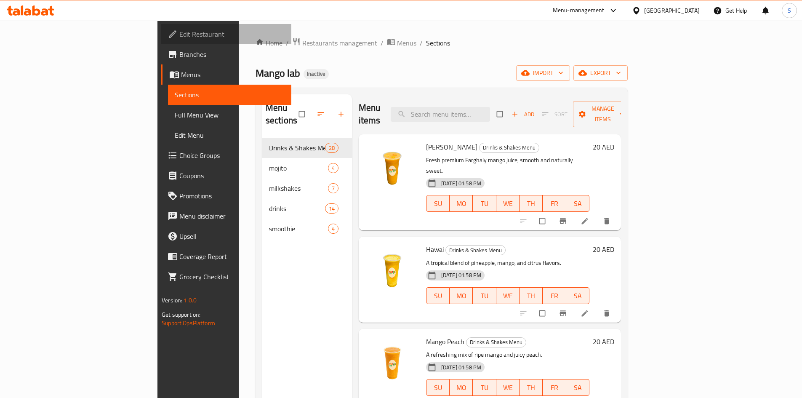
click at [179, 35] on span "Edit Restaurant" at bounding box center [231, 34] width 105 height 10
